Goal: Task Accomplishment & Management: Complete application form

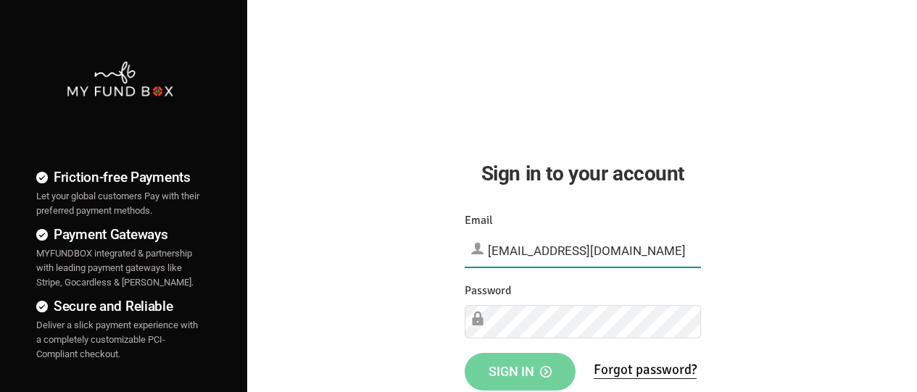
type input "[EMAIL_ADDRESS][DOMAIN_NAME]"
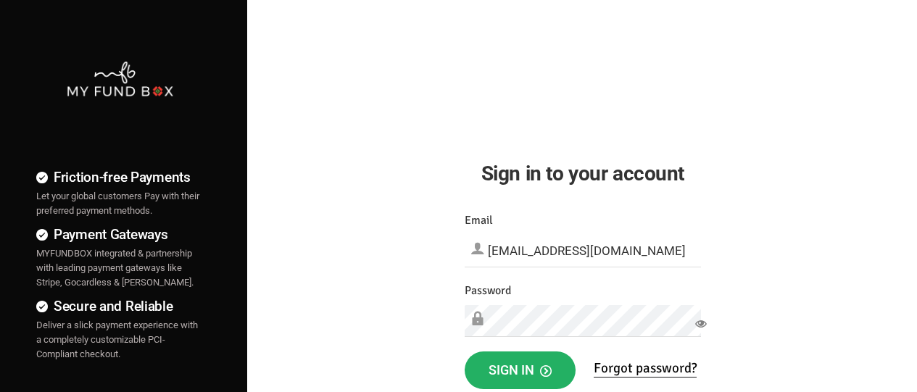
click at [520, 370] on span "Sign in" at bounding box center [520, 369] width 63 height 15
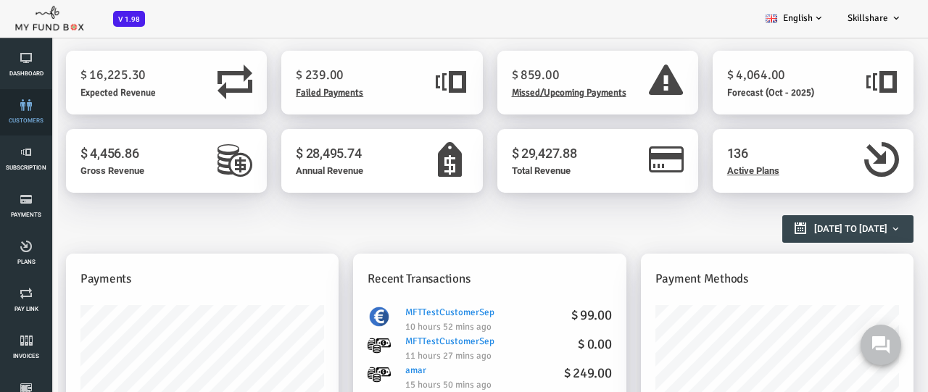
click at [26, 112] on link "customers" at bounding box center [25, 112] width 43 height 46
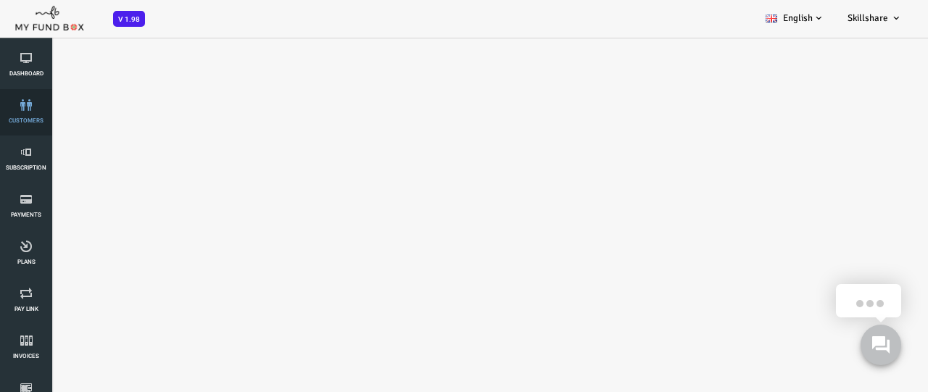
select select "100"
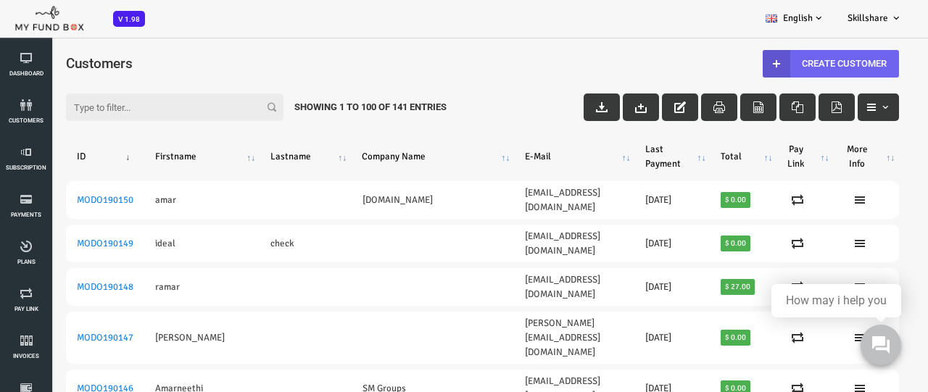
click at [784, 63] on link "Create Customer" at bounding box center [794, 64] width 136 height 28
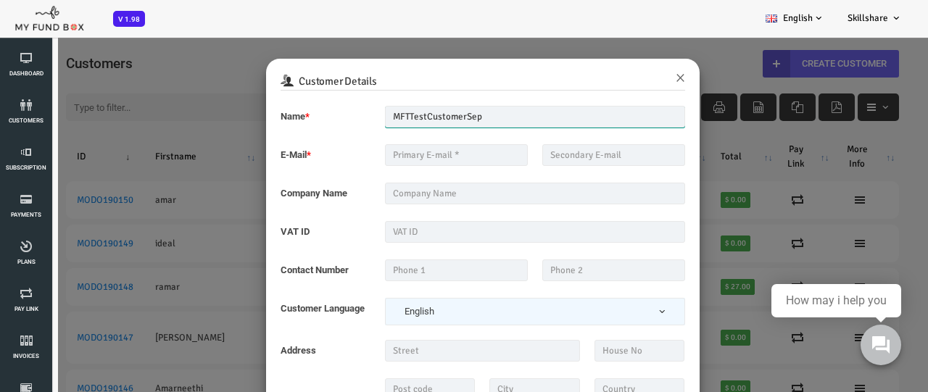
type input "MFTTestCustomerSep"
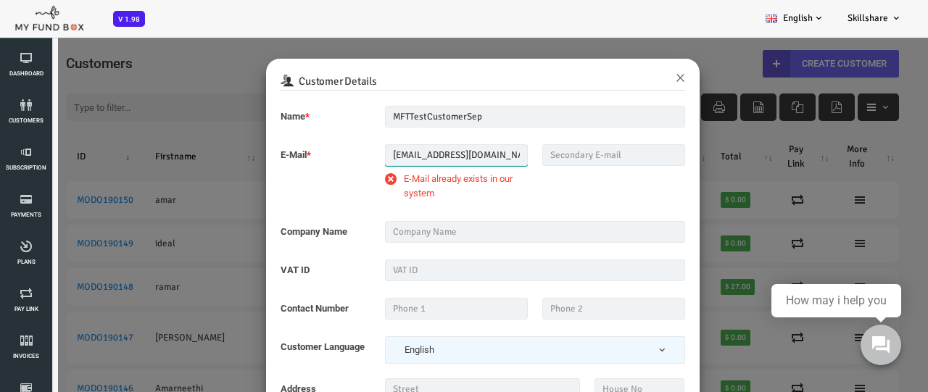
type input "mftmailbox@mailinator.com"
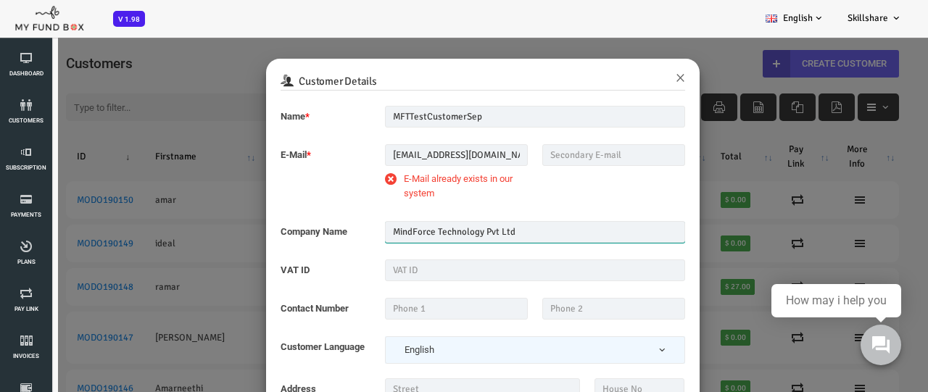
type input "MindForce Technology Pvt Ltd"
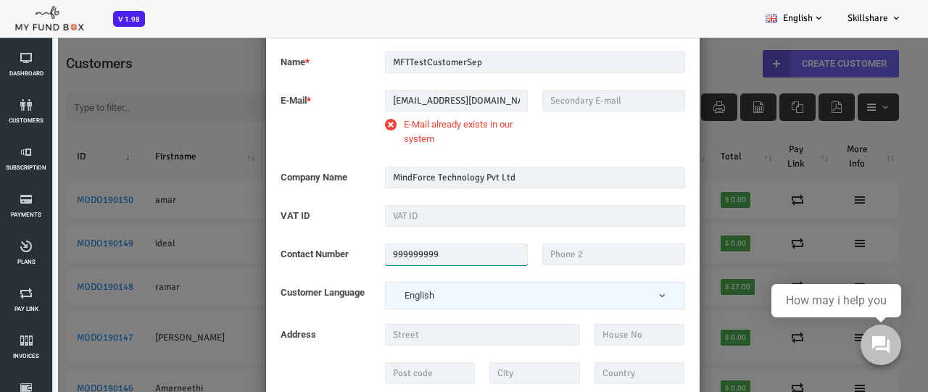
scroll to position [36, 0]
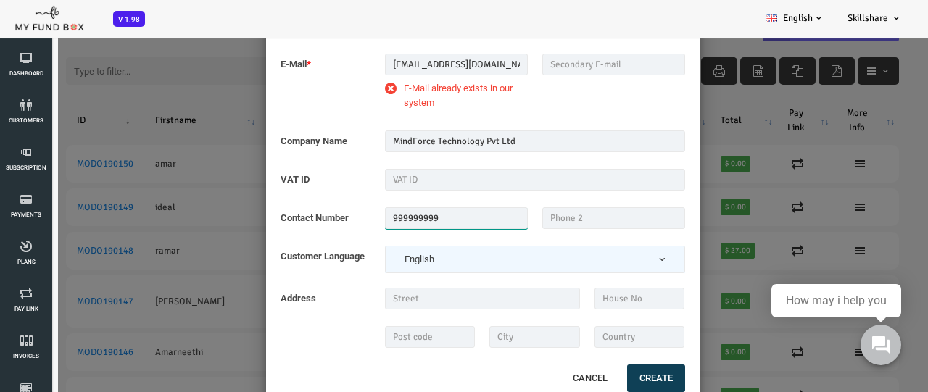
type input "999999999"
click at [617, 378] on button "Create" at bounding box center [619, 379] width 58 height 28
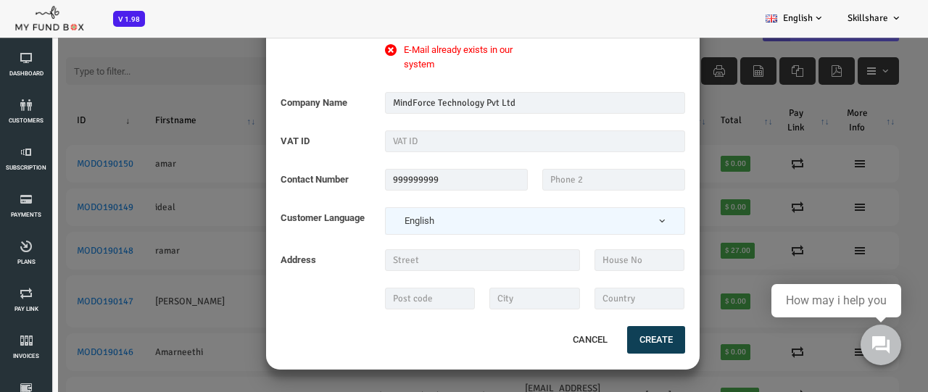
click at [635, 333] on button "Create" at bounding box center [619, 340] width 58 height 28
